Goal: Information Seeking & Learning: Learn about a topic

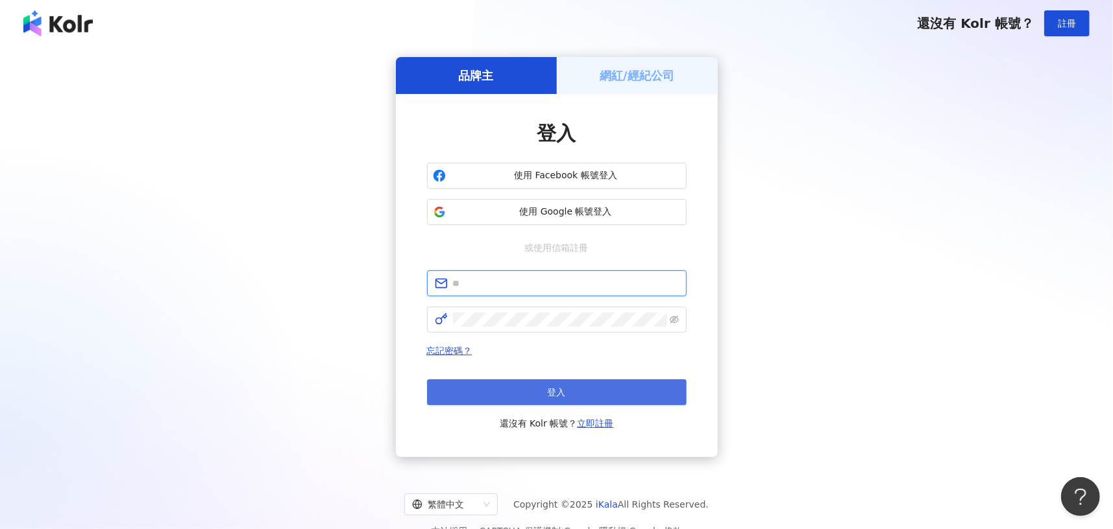
type input "**********"
click at [557, 401] on button "登入" at bounding box center [556, 393] width 259 height 26
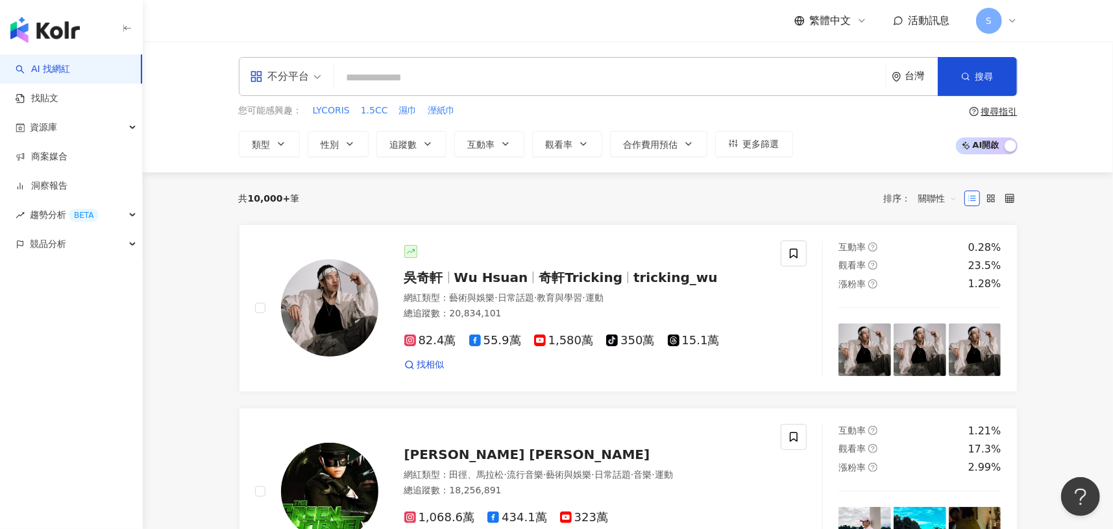
click at [355, 69] on input "search" at bounding box center [609, 78] width 541 height 25
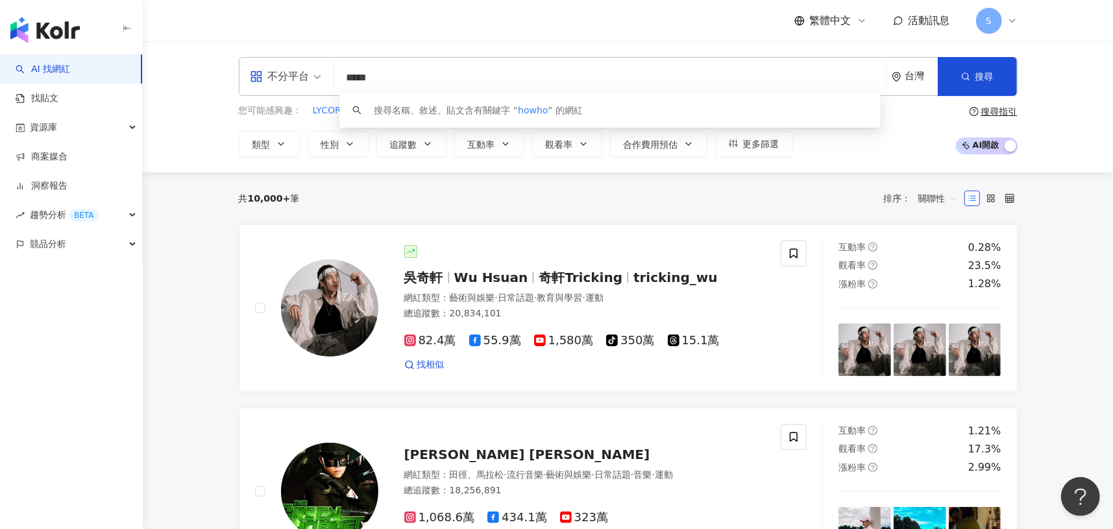
type input "******"
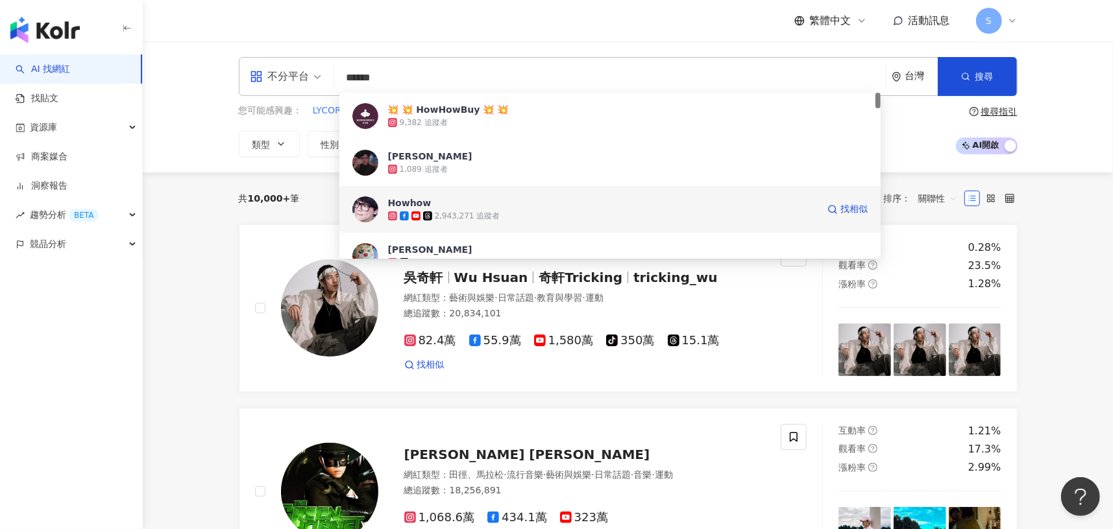
click at [500, 220] on div "2,943,271 追蹤者" at bounding box center [602, 216] width 429 height 13
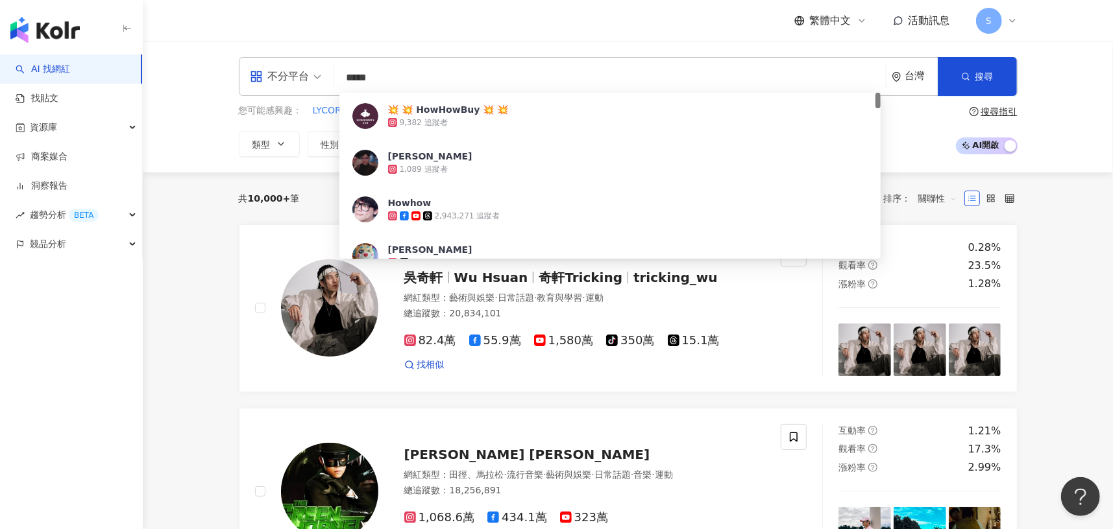
type input "******"
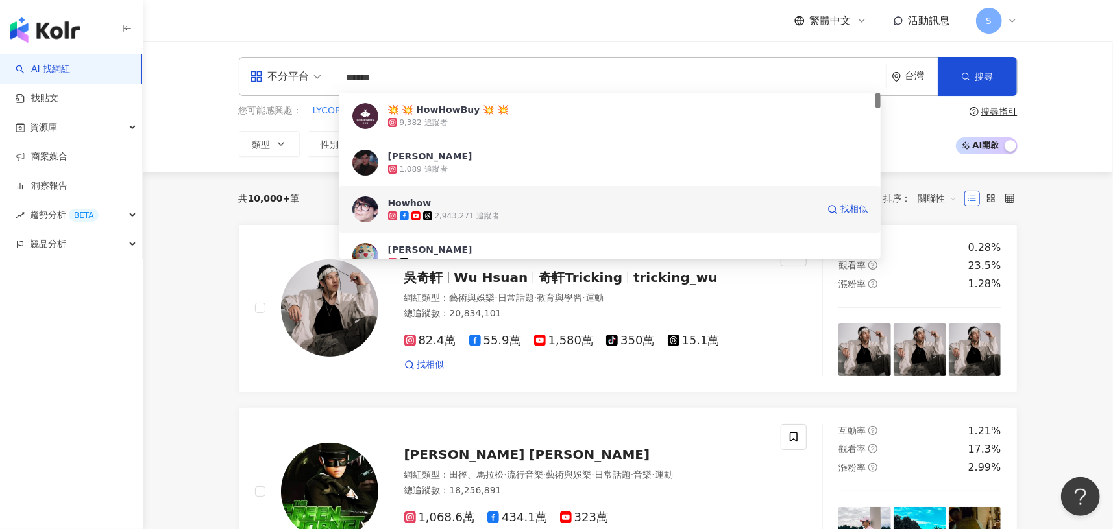
click at [454, 211] on div "2,943,271 追蹤者" at bounding box center [468, 216] width 66 height 11
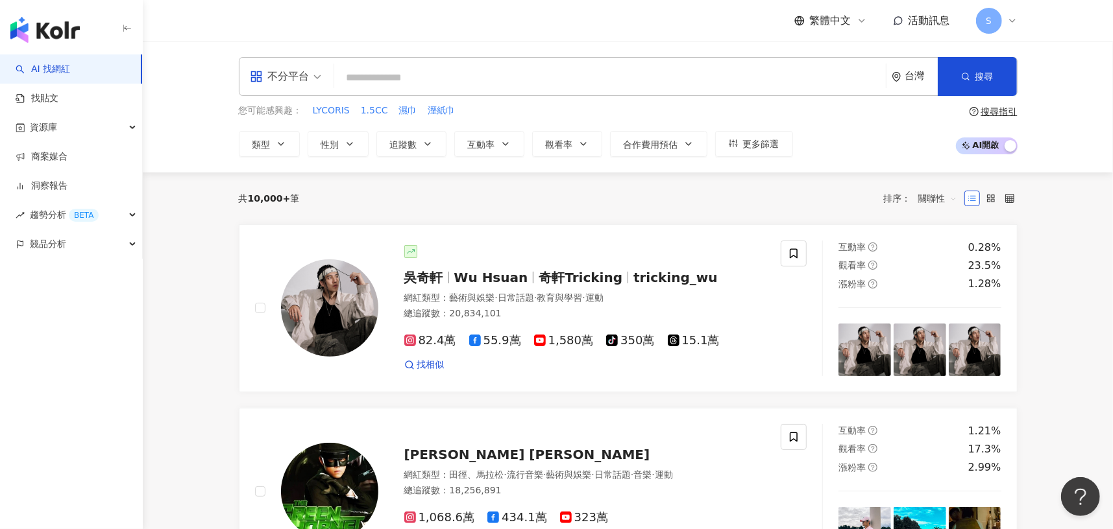
click at [405, 82] on input "search" at bounding box center [609, 78] width 541 height 25
type input "*"
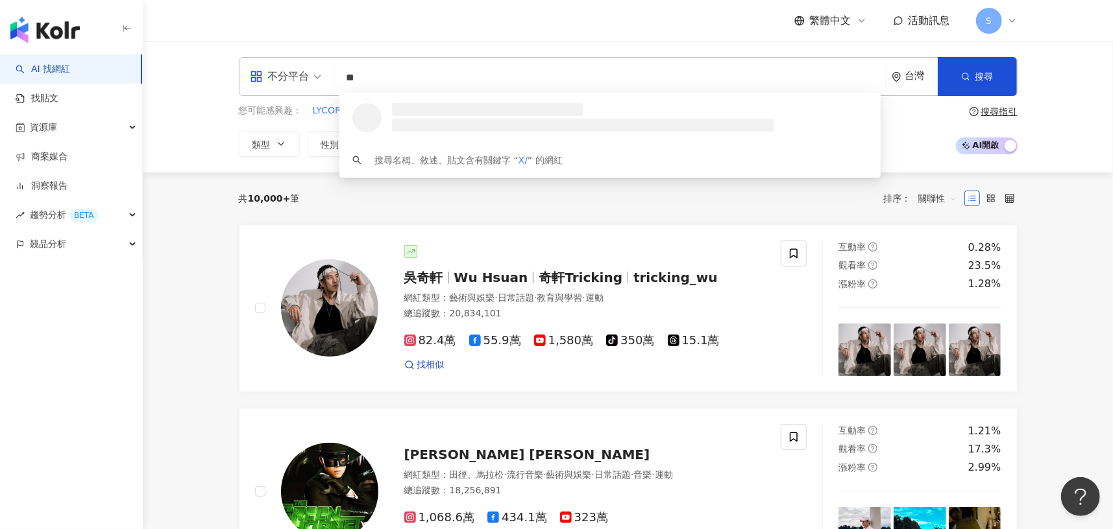
type input "*"
type input "**"
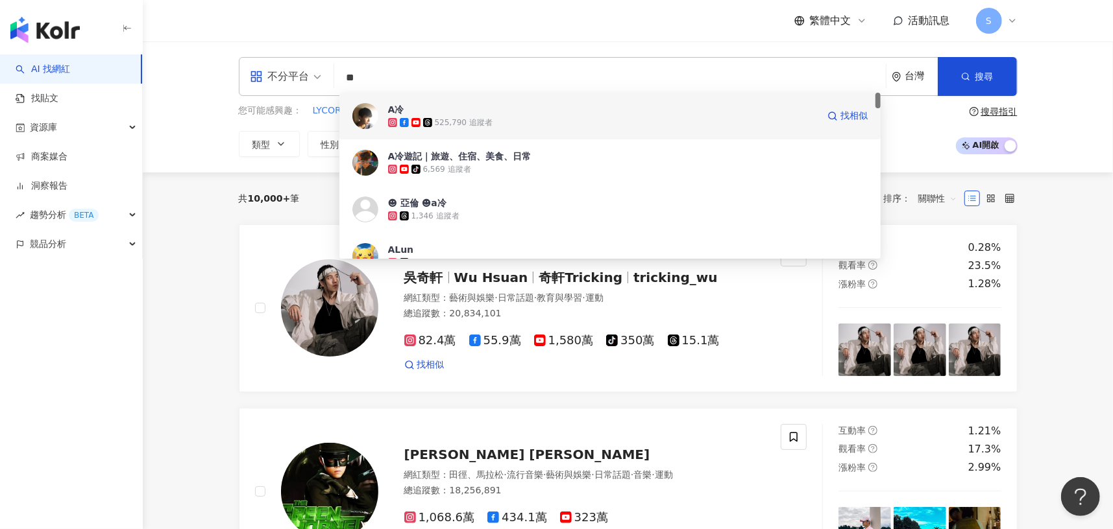
click at [420, 118] on span at bounding box center [417, 122] width 12 height 9
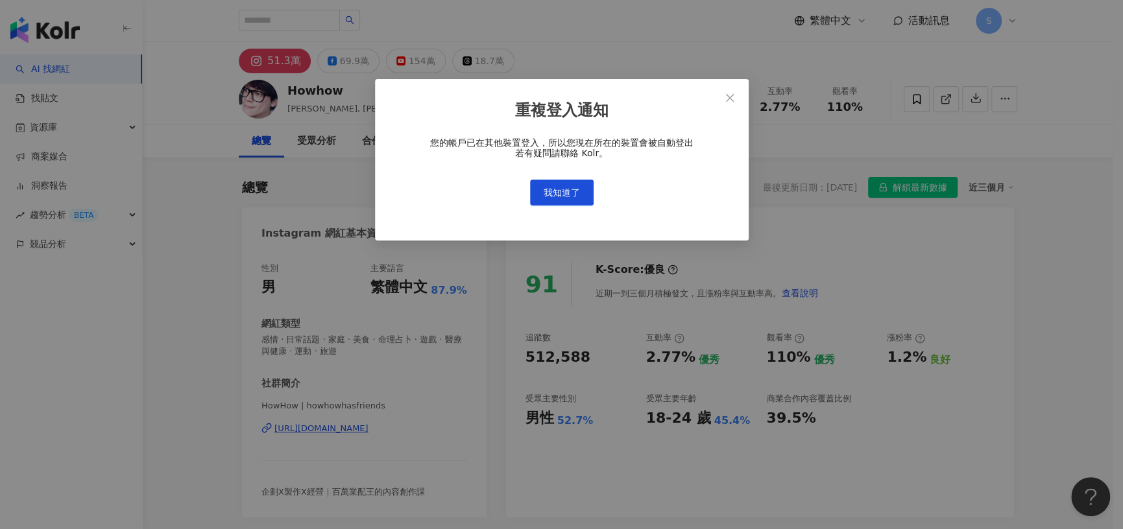
click at [557, 199] on button "我知道了" at bounding box center [562, 193] width 64 height 26
click at [566, 187] on span "我知道了" at bounding box center [562, 192] width 36 height 10
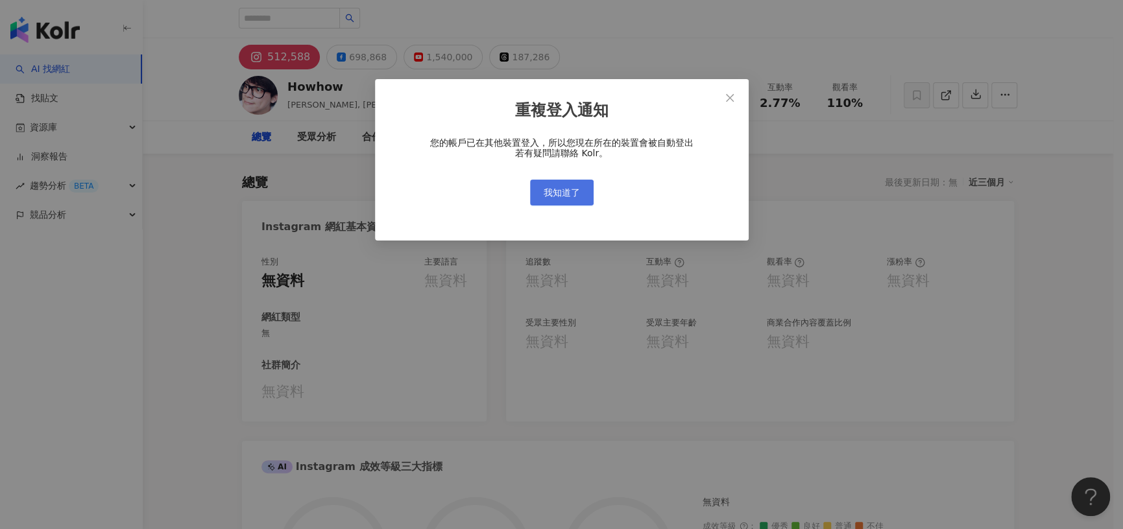
click at [565, 185] on div "重複登入通知 您的帳戶已在其他裝置登入，所以您現在所在的裝置會被自動登出 若有疑問請聯絡 Kolr。 我知道了" at bounding box center [561, 264] width 1123 height 529
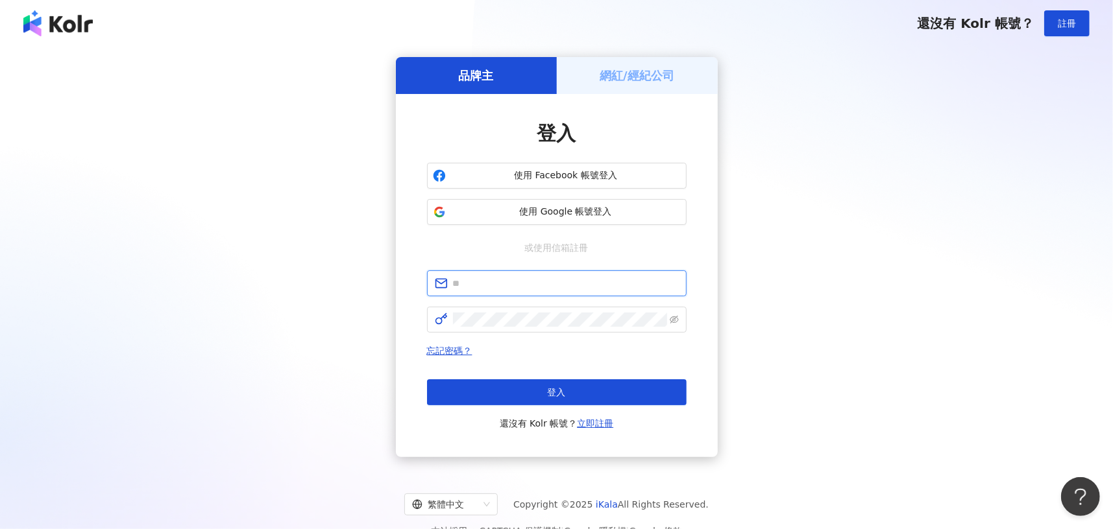
type input "**********"
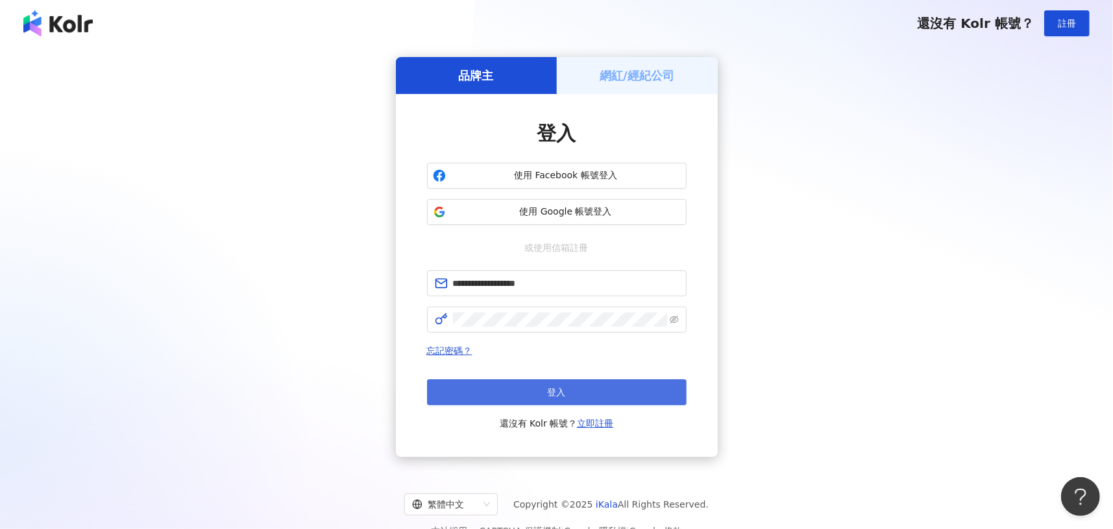
click at [553, 393] on span "登入" at bounding box center [557, 392] width 18 height 10
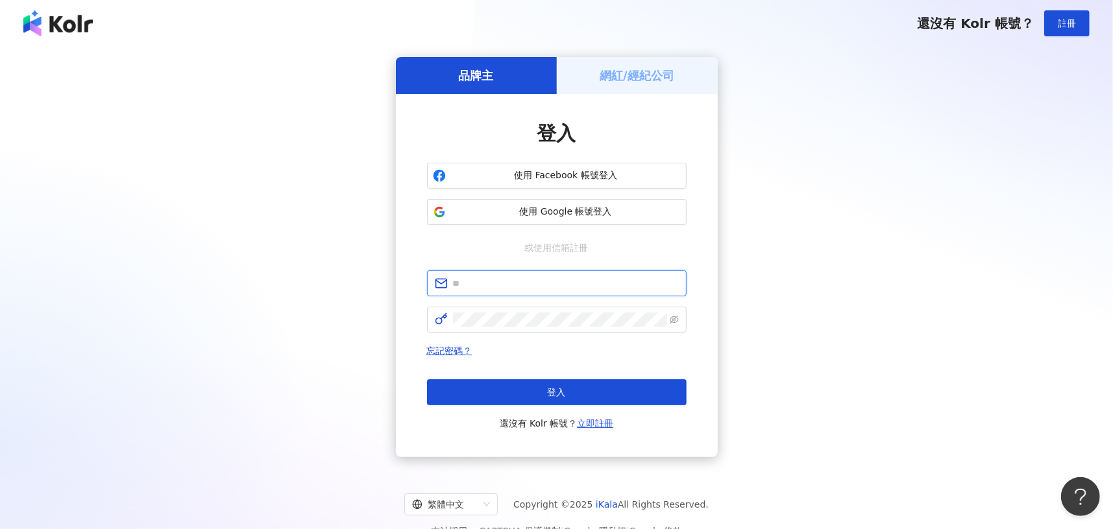
type input "**********"
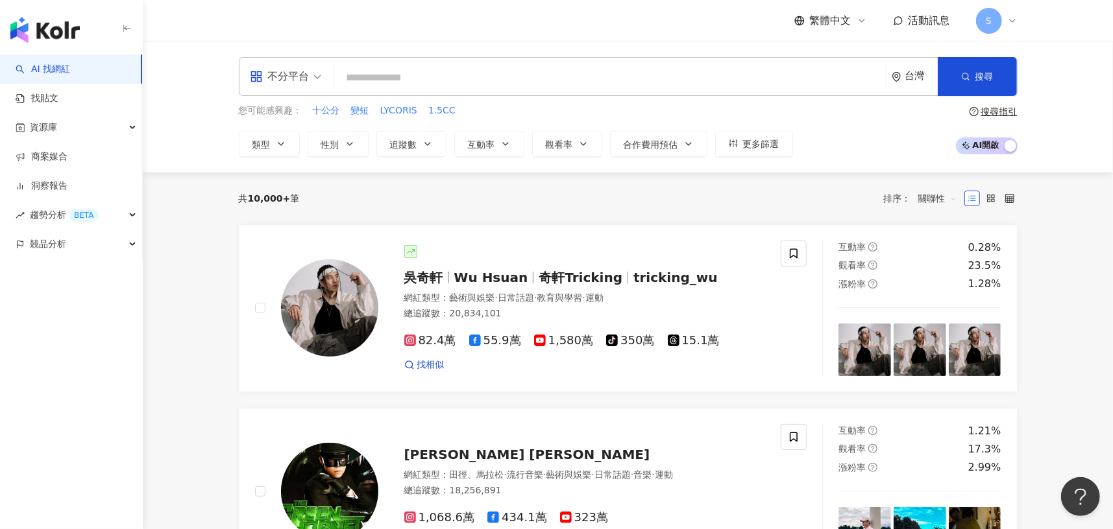
click at [377, 75] on input "search" at bounding box center [609, 78] width 541 height 25
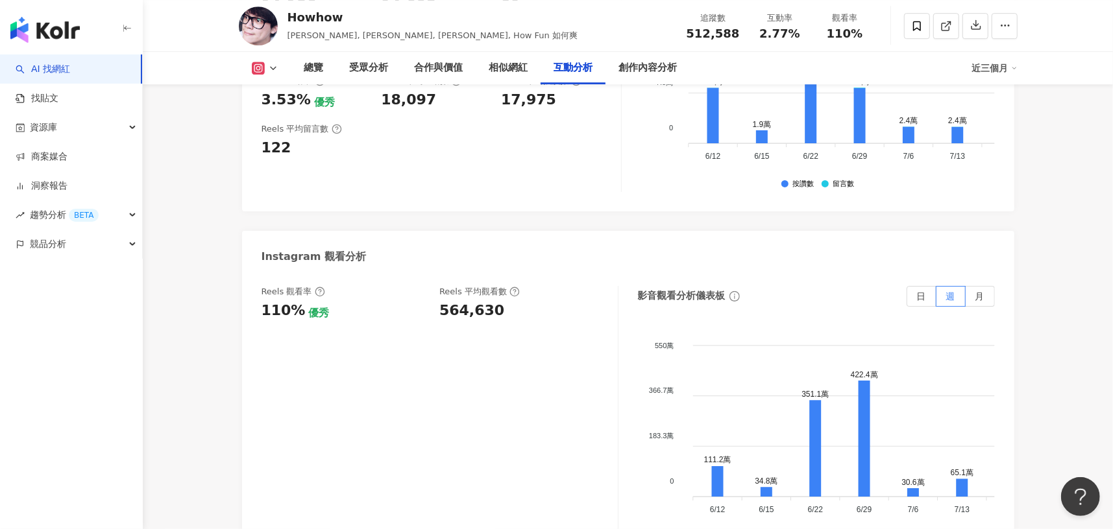
scroll to position [2725, 0]
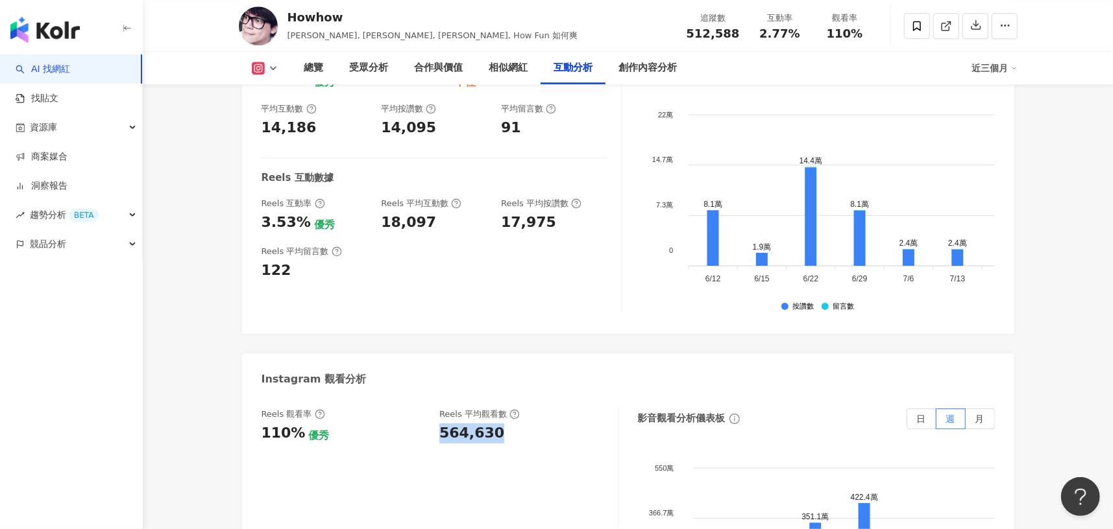
drag, startPoint x: 435, startPoint y: 370, endPoint x: 507, endPoint y: 367, distance: 72.8
click at [507, 409] on div "Reels 觀看率 110% 優秀 Reels 平均觀看數 564,630" at bounding box center [432, 426] width 343 height 35
copy div "564,630"
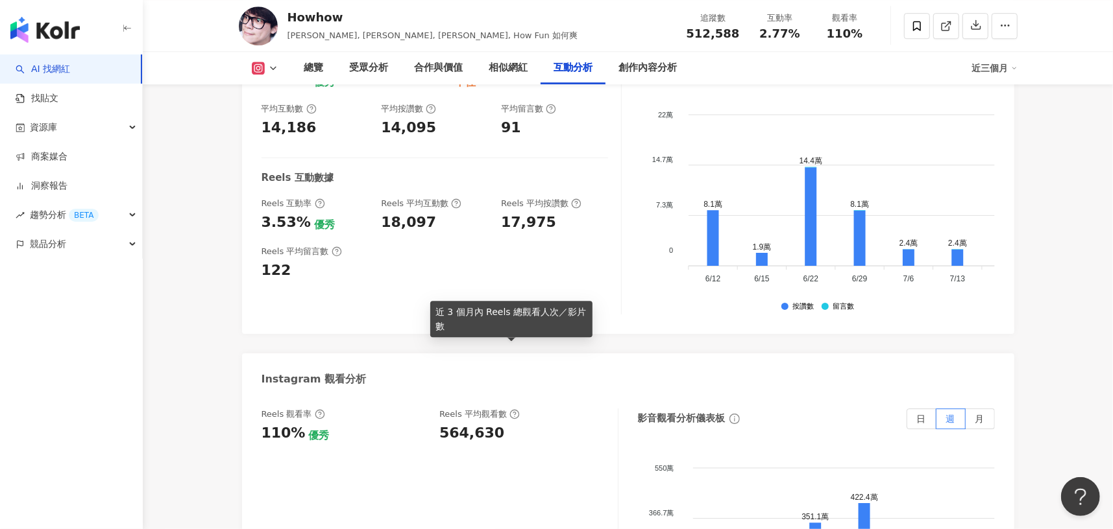
click at [509, 409] on icon at bounding box center [514, 414] width 10 height 10
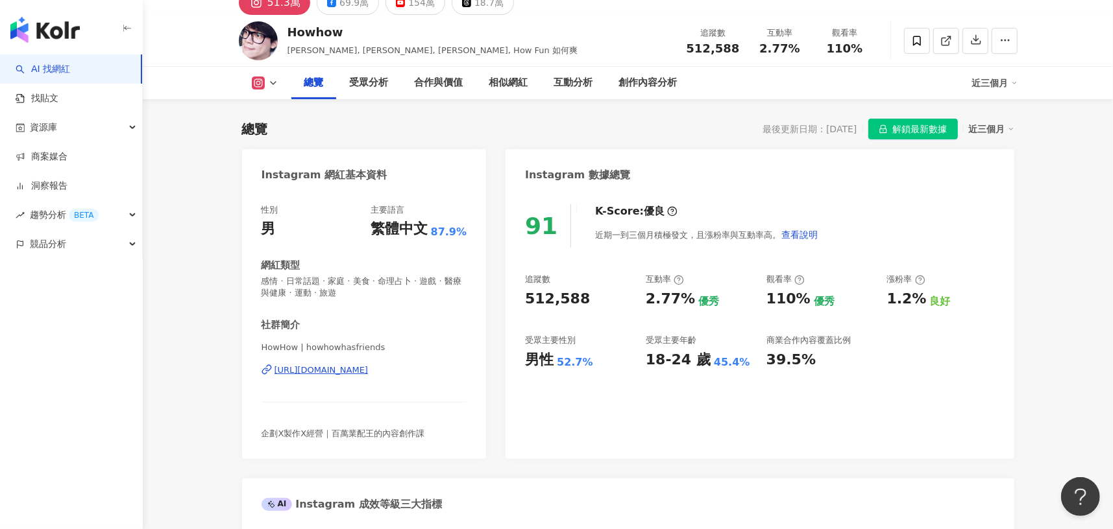
scroll to position [0, 0]
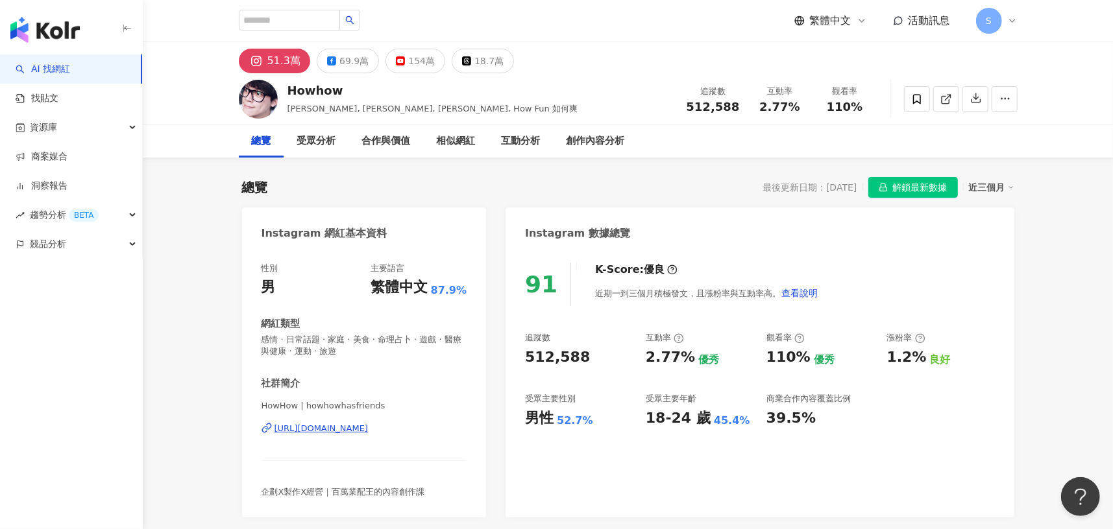
click at [368, 428] on div "https://www.instagram.com/howhowhasfriends/" at bounding box center [321, 429] width 94 height 12
click at [309, 23] on input "search" at bounding box center [289, 20] width 101 height 21
paste input "*******"
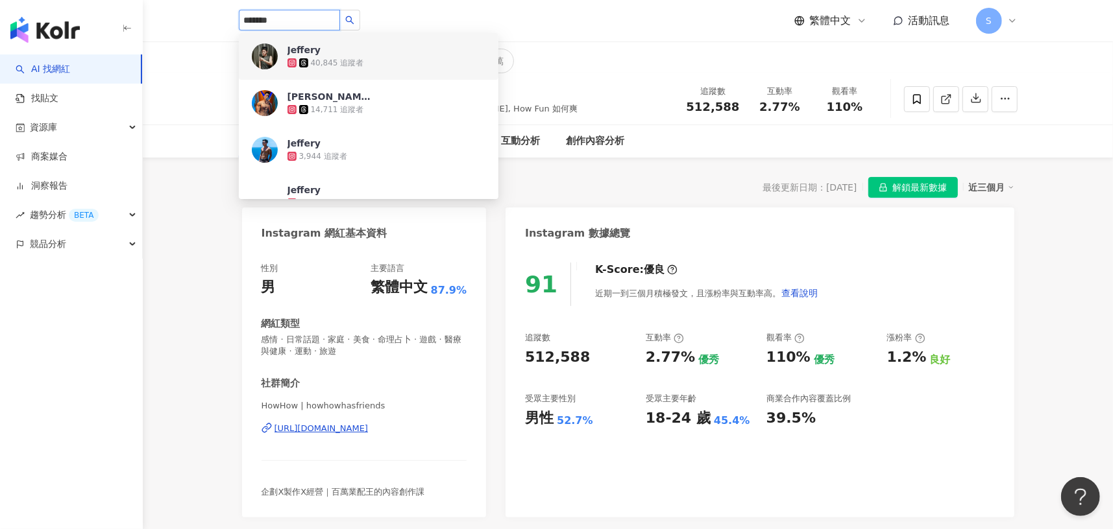
click at [317, 27] on input "*******" at bounding box center [289, 20] width 101 height 21
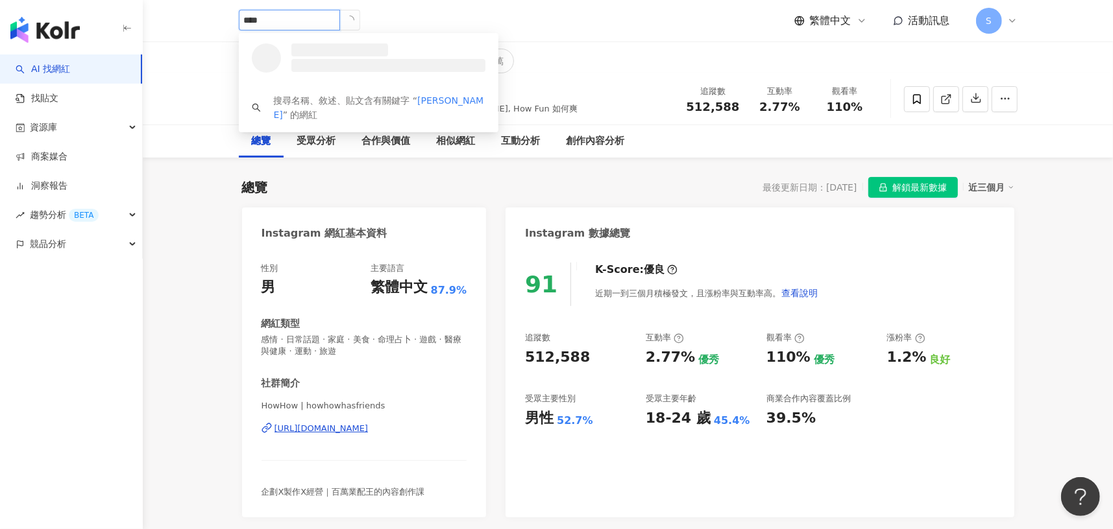
type input "***"
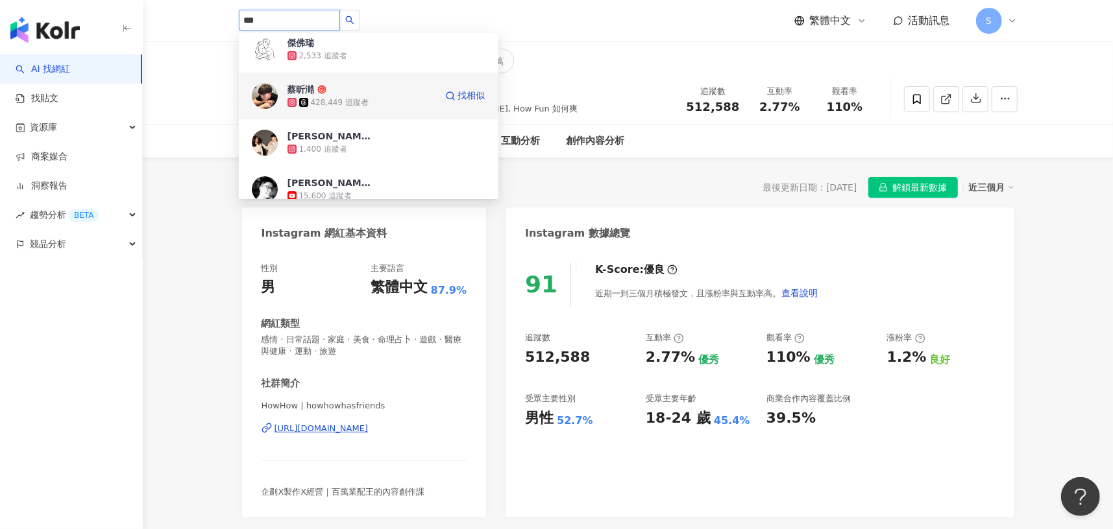
scroll to position [65, 0]
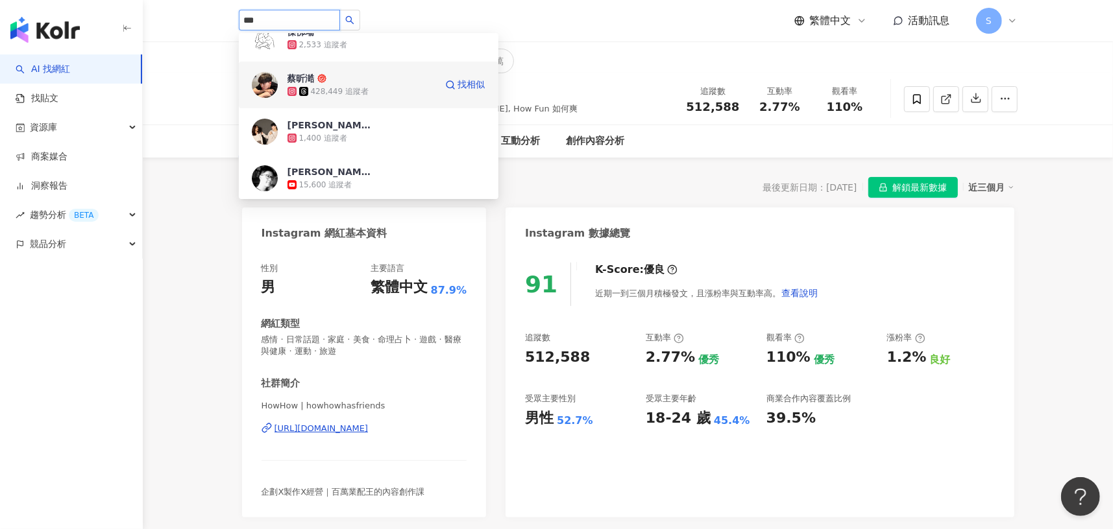
click at [340, 90] on div "428,449 追蹤者" at bounding box center [340, 91] width 58 height 11
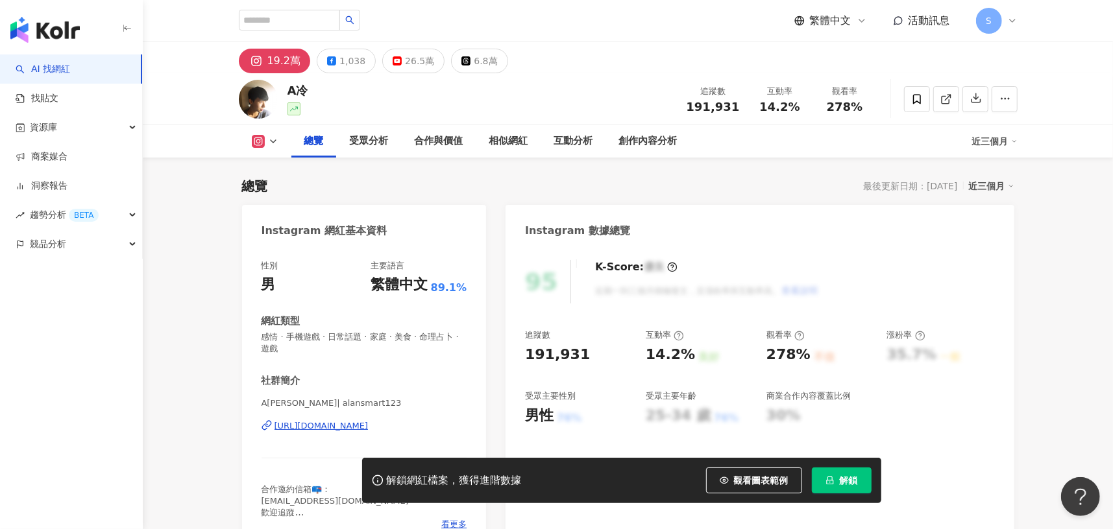
scroll to position [1038, 0]
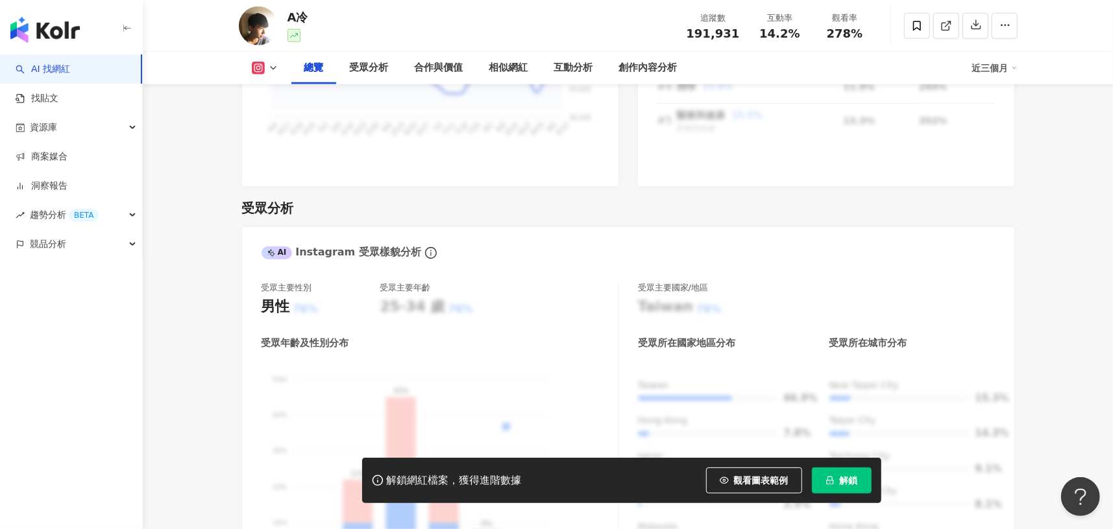
click at [832, 475] on button "解鎖" at bounding box center [842, 481] width 60 height 26
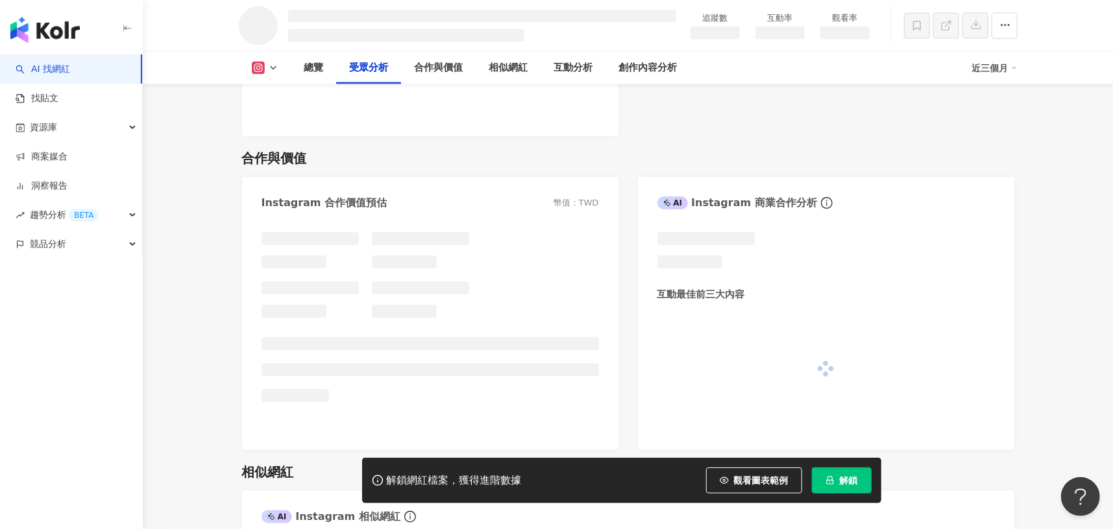
scroll to position [1292, 0]
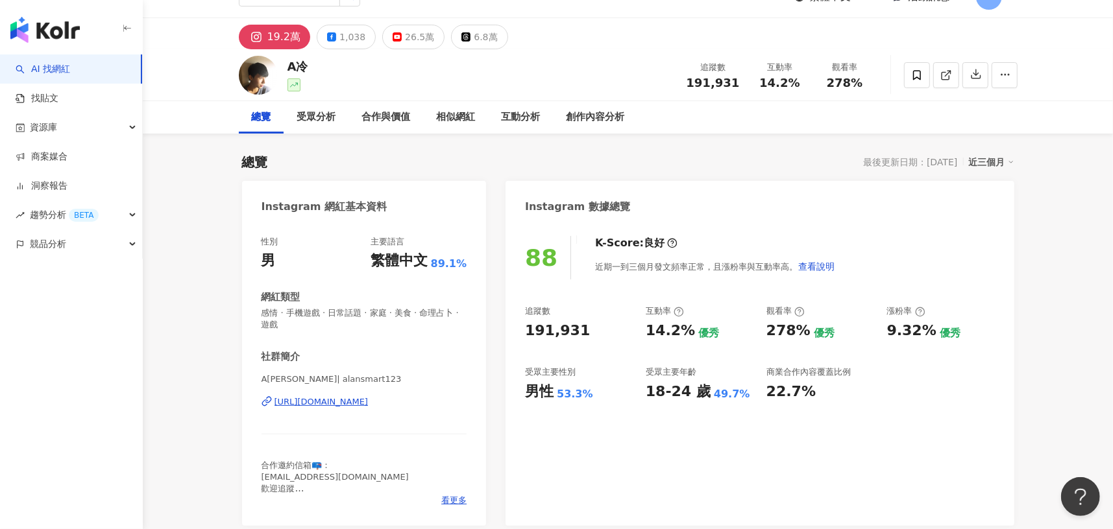
scroll to position [19, 0]
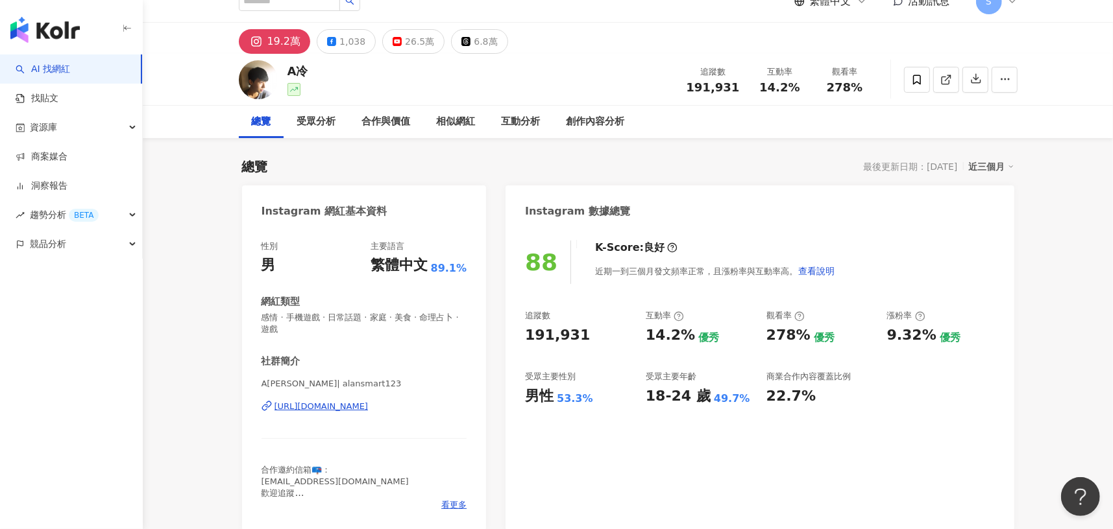
drag, startPoint x: 388, startPoint y: 398, endPoint x: 389, endPoint y: 405, distance: 7.2
click at [387, 398] on div "A冷 | alansmart123 https://www.instagram.com/alansmart123/" at bounding box center [364, 416] width 206 height 76
click at [368, 409] on div "https://www.instagram.com/alansmart123/" at bounding box center [321, 407] width 94 height 12
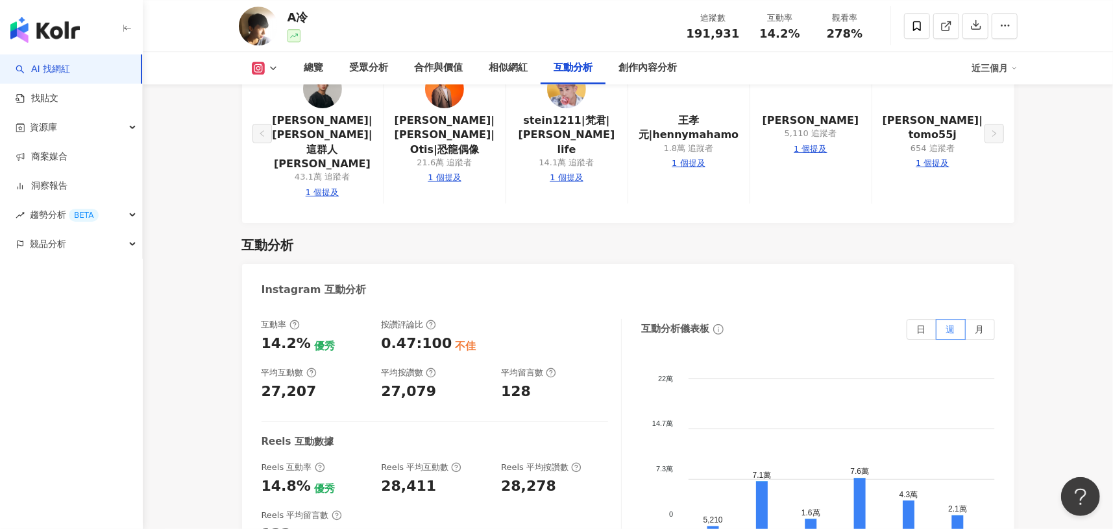
scroll to position [2874, 0]
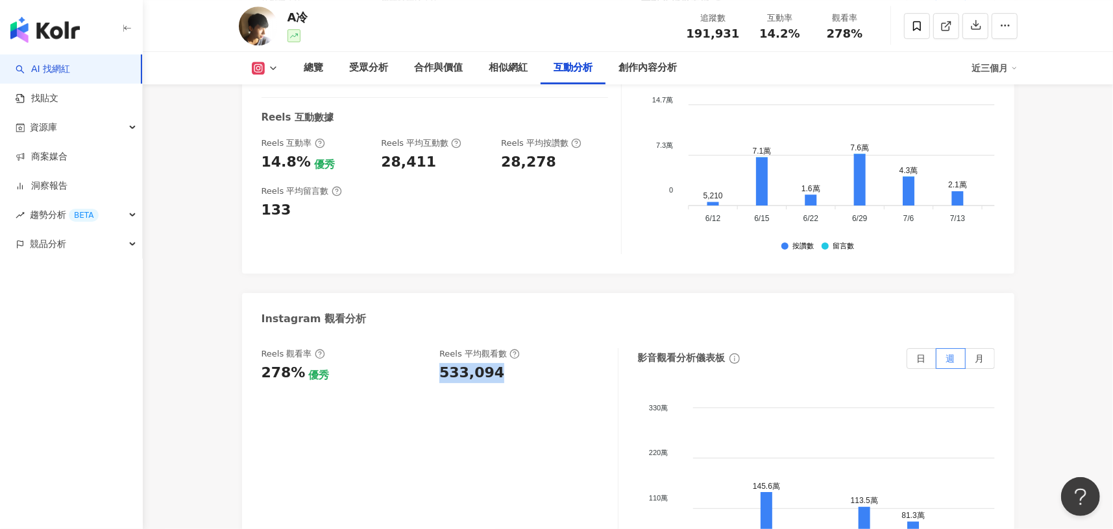
drag, startPoint x: 468, startPoint y: 249, endPoint x: 509, endPoint y: 249, distance: 41.5
click at [509, 348] on div "Reels 觀看率 278% 優秀 Reels 平均觀看數 533,094" at bounding box center [432, 365] width 343 height 35
copy div "533,094"
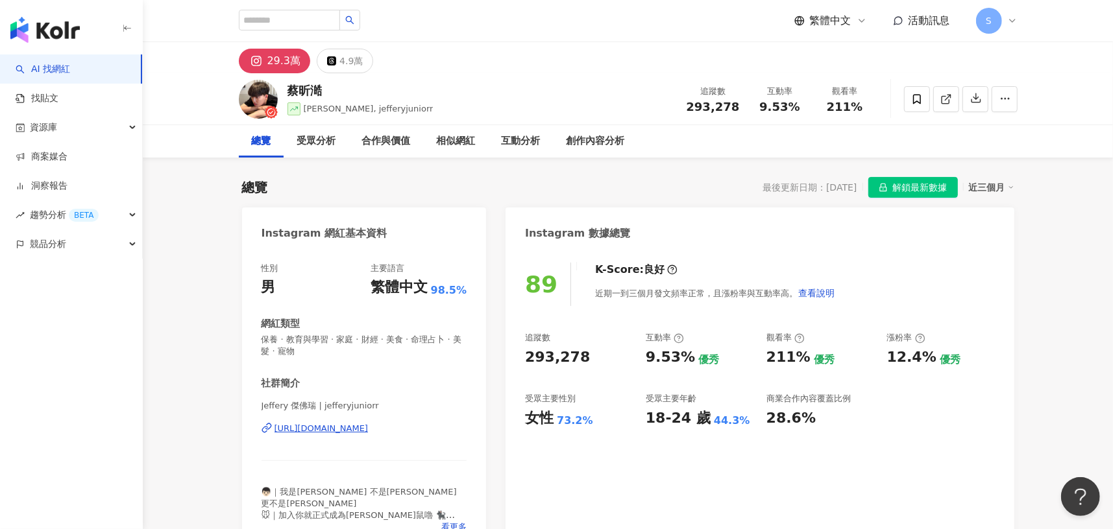
click at [365, 430] on div "https://www.instagram.com/jefferyjuniorr/" at bounding box center [321, 429] width 94 height 12
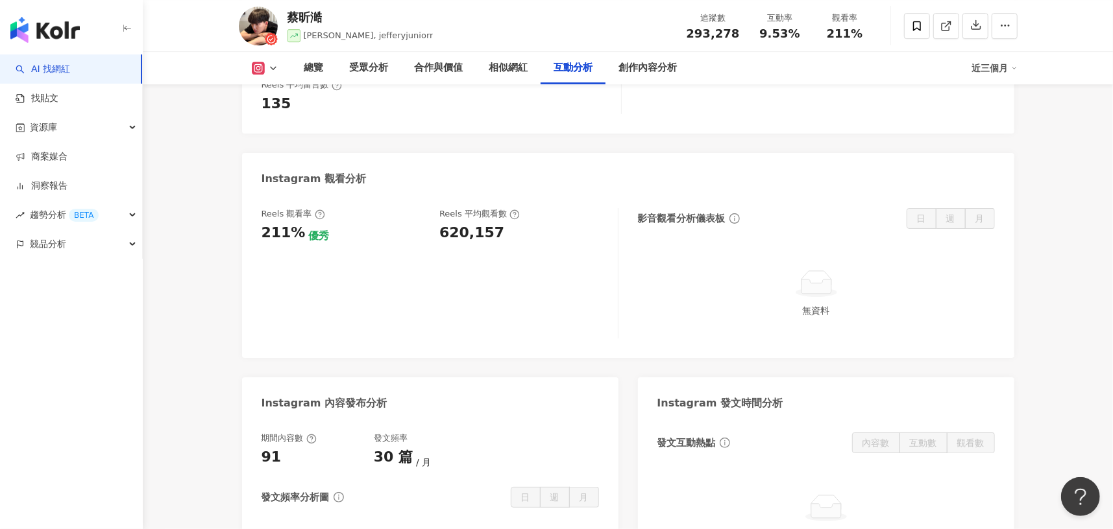
scroll to position [2854, 0]
drag, startPoint x: 439, startPoint y: 204, endPoint x: 498, endPoint y: 199, distance: 59.3
click at [501, 223] on div "620,157" at bounding box center [521, 233] width 165 height 20
copy div "620,157"
click at [477, 319] on div "Reels 觀看率 211% 優秀 Reels 平均觀看數 620,157 影音觀看分析儀表板 日 週 月 無資料" at bounding box center [628, 276] width 772 height 163
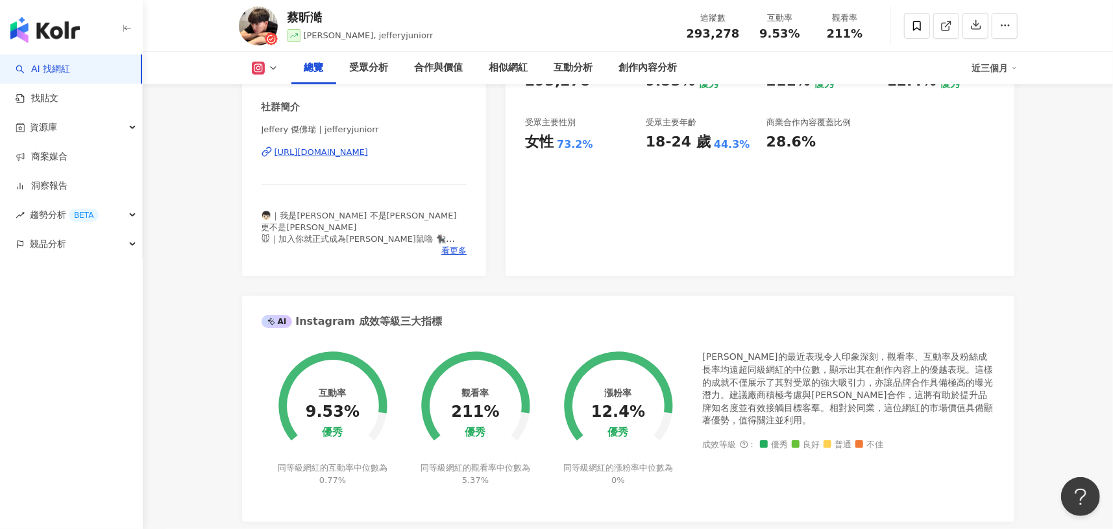
scroll to position [324, 0]
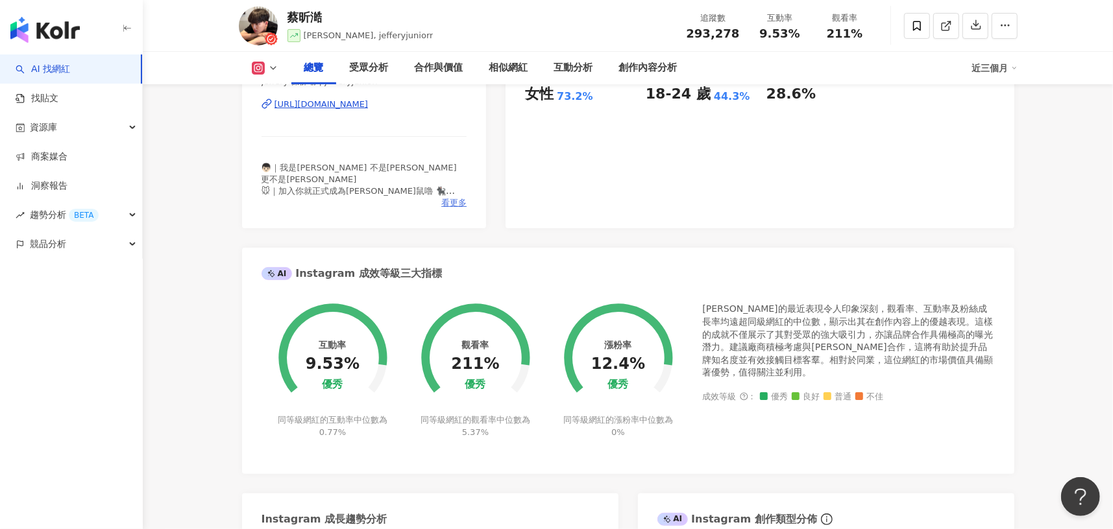
click at [453, 204] on span "看更多" at bounding box center [453, 203] width 25 height 12
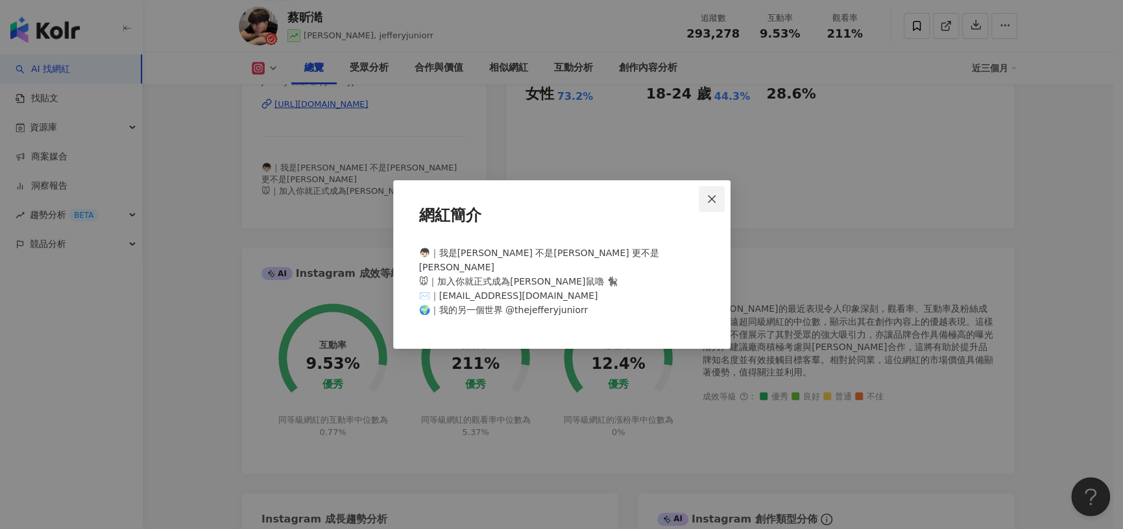
click at [708, 204] on icon "close" at bounding box center [711, 199] width 10 height 10
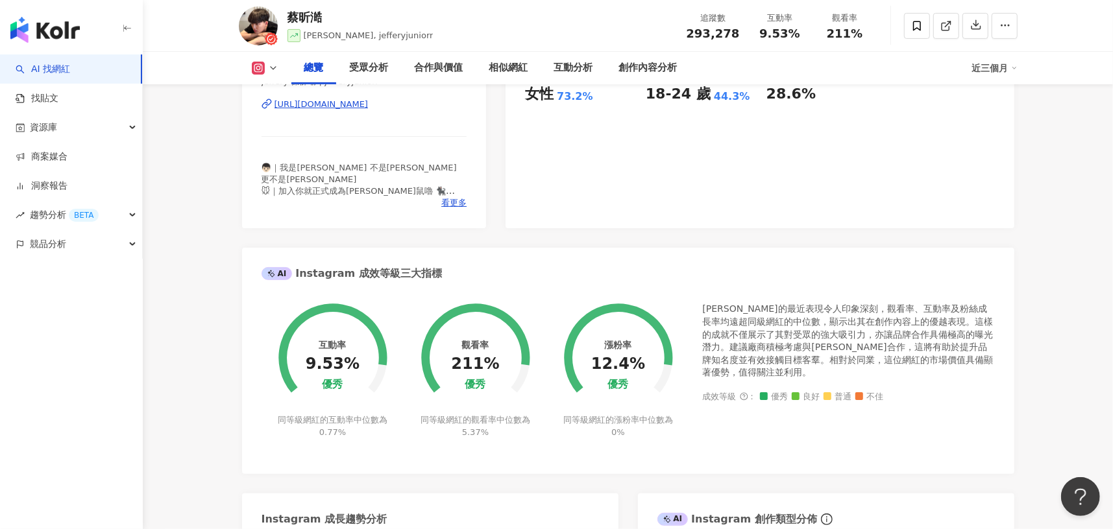
scroll to position [0, 0]
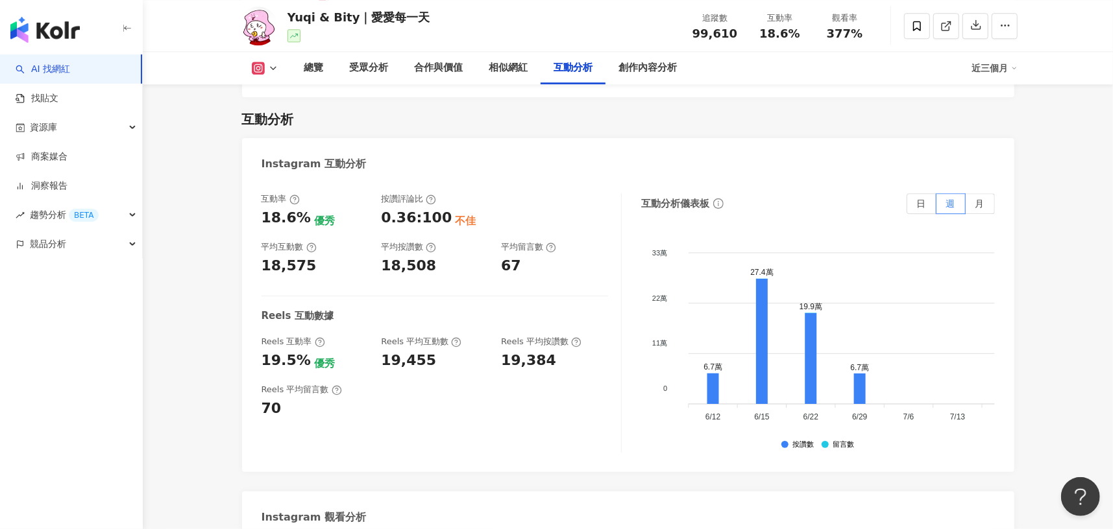
scroll to position [2548, 0]
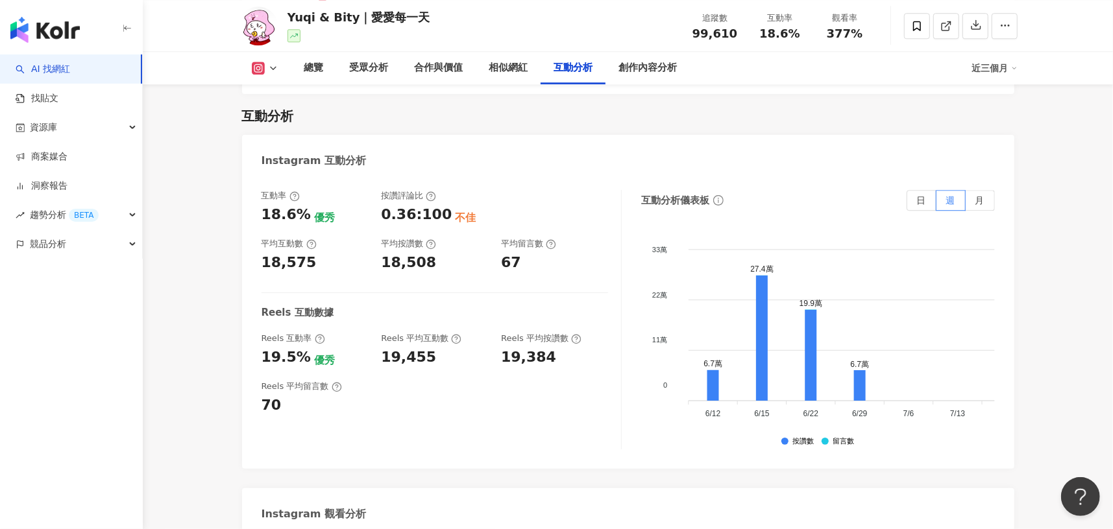
drag, startPoint x: 439, startPoint y: 242, endPoint x: 284, endPoint y: 18, distance: 272.8
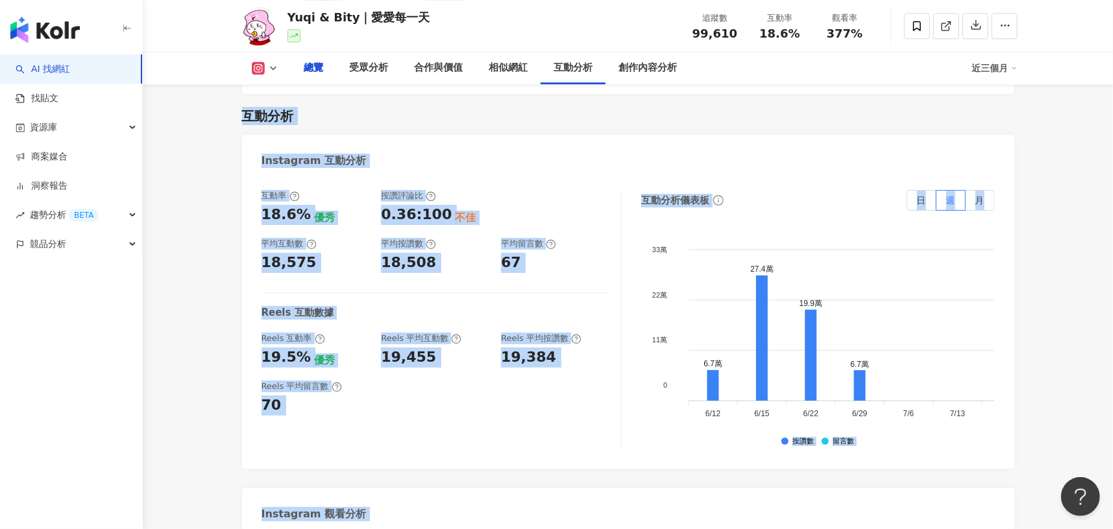
scroll to position [79, 0]
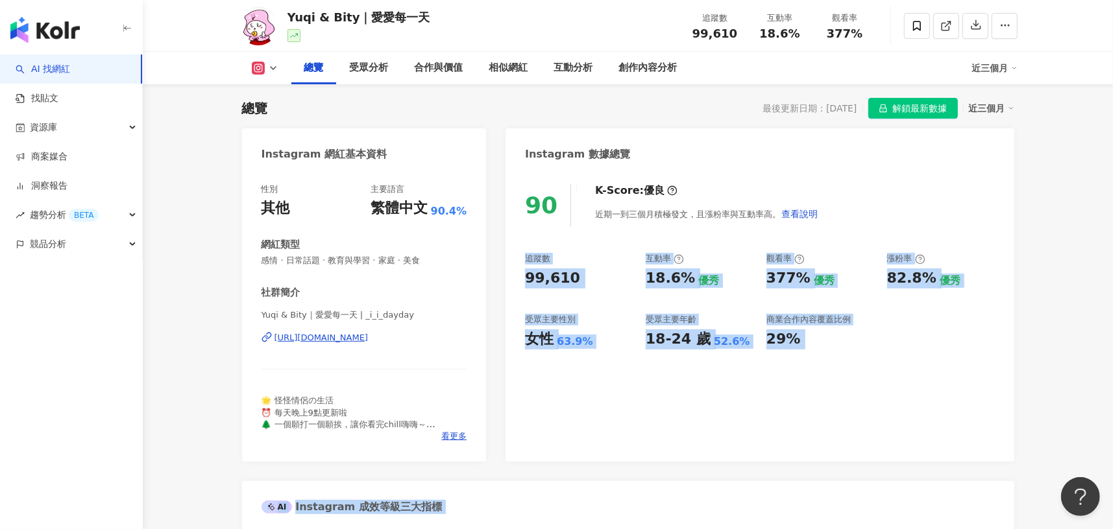
click at [582, 394] on div "90 K-Score : 優良 近期一到三個月積極發文，且漲粉率與互動率高。 查看說明 追蹤數 99,610 互動率 18.6% 優秀 觀看率 377% 優秀…" at bounding box center [759, 316] width 508 height 291
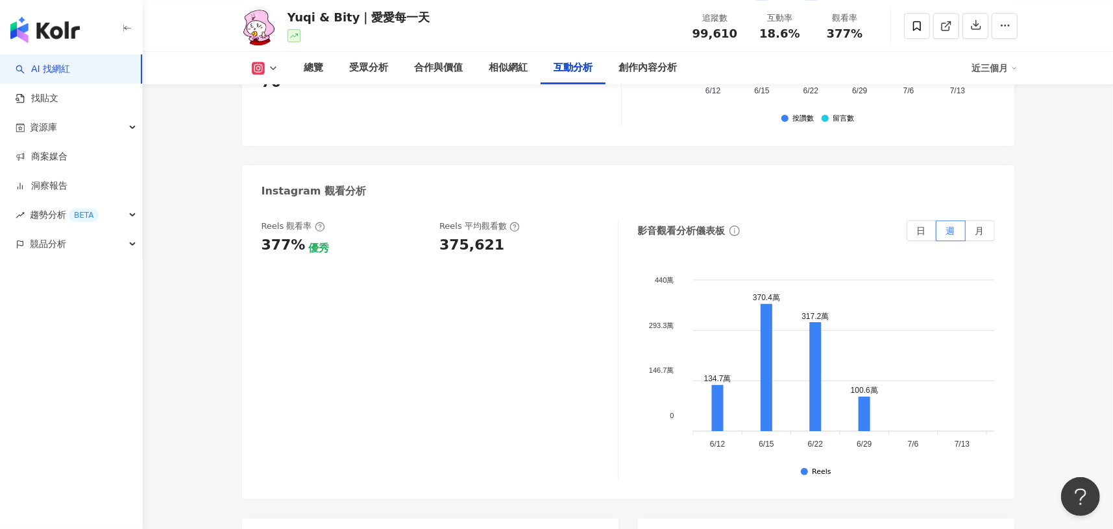
scroll to position [2869, 0]
drag, startPoint x: 441, startPoint y: 246, endPoint x: 497, endPoint y: 250, distance: 56.6
click at [497, 250] on div "375,621" at bounding box center [521, 247] width 165 height 20
copy div "375,621"
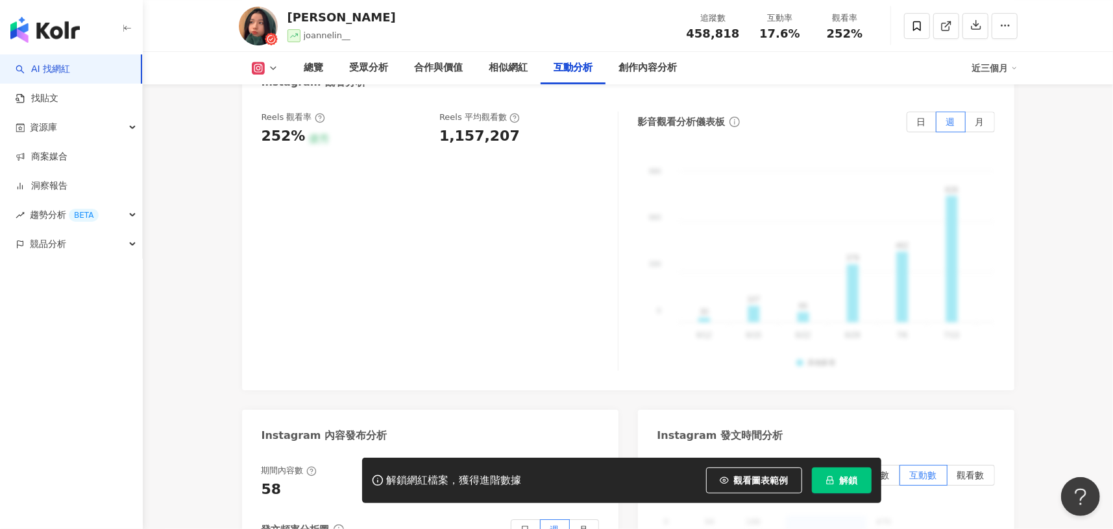
scroll to position [2854, 0]
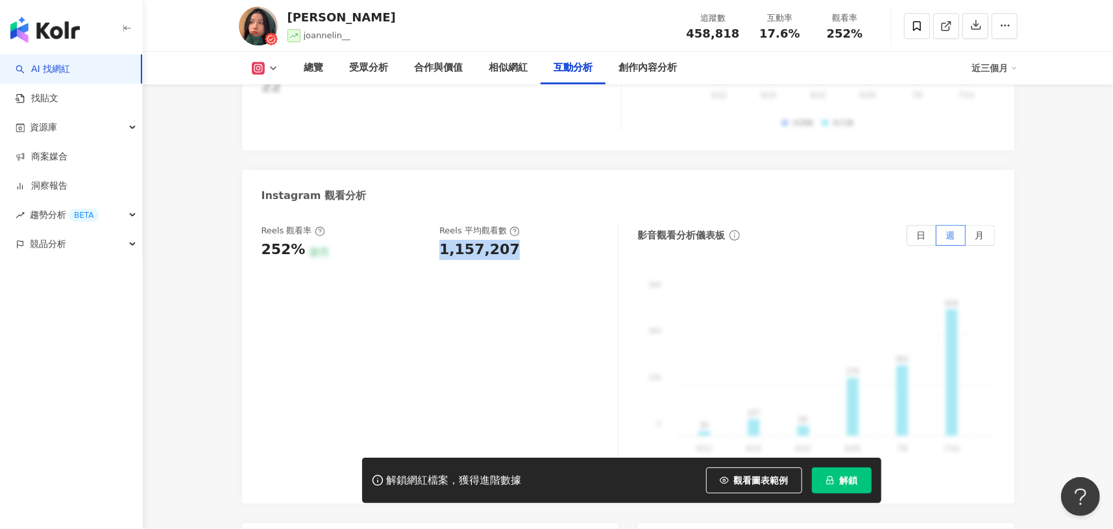
drag, startPoint x: 435, startPoint y: 217, endPoint x: 507, endPoint y: 219, distance: 72.7
click at [507, 225] on div "Reels 觀看率 252% 優秀 Reels 平均觀看數 1,157,207" at bounding box center [432, 242] width 343 height 35
copy div "1,157,207"
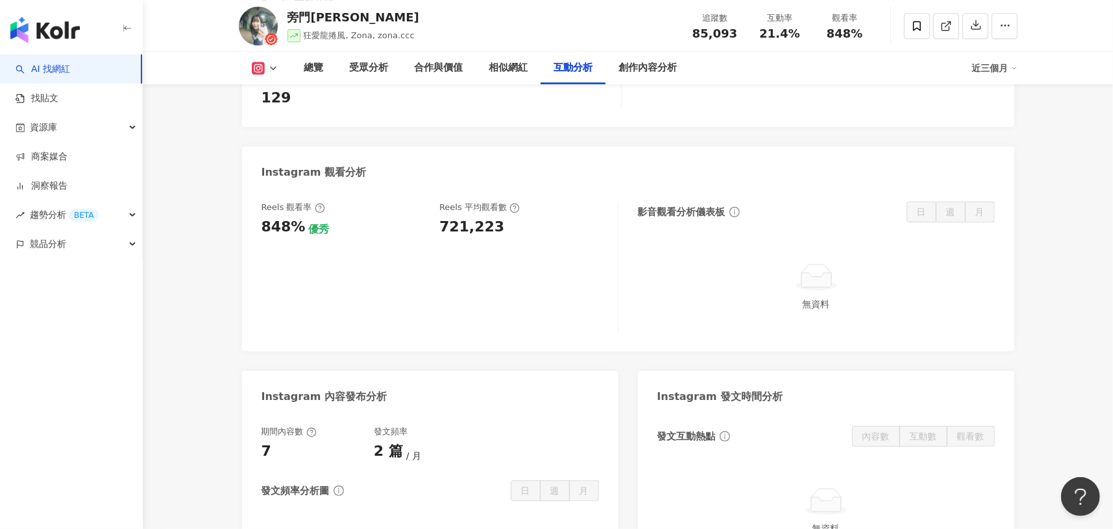
scroll to position [2794, 0]
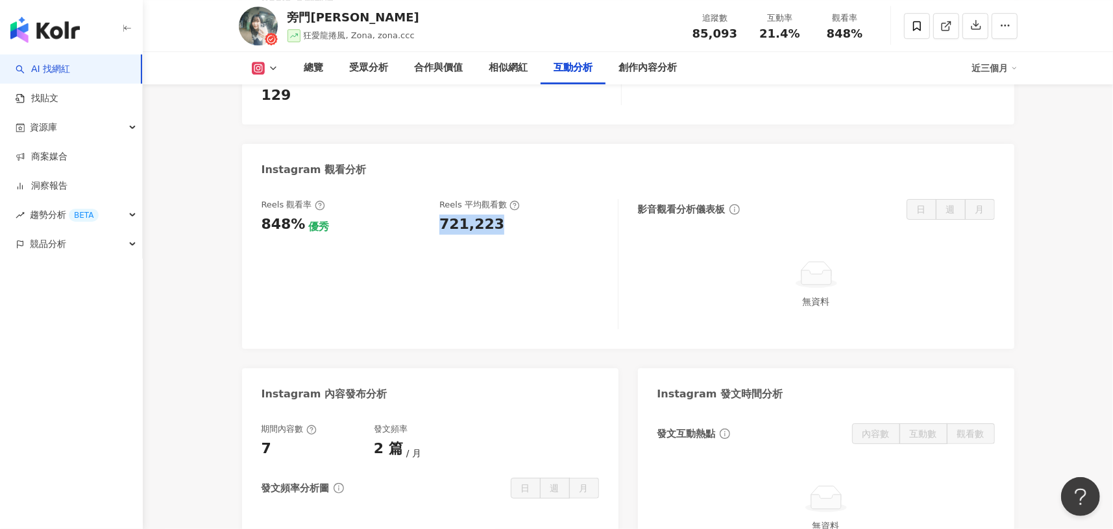
drag, startPoint x: 442, startPoint y: 221, endPoint x: 500, endPoint y: 223, distance: 57.8
click at [500, 223] on div "721,223" at bounding box center [521, 225] width 165 height 20
copy div "721,223"
